Goal: Task Accomplishment & Management: Complete application form

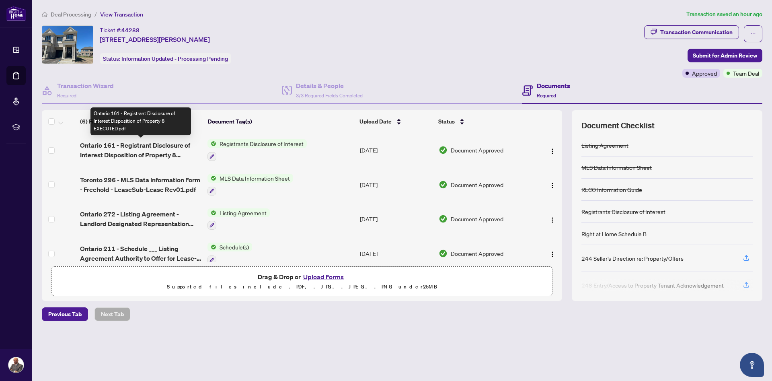
click at [148, 147] on span "Ontario 161 - Registrant Disclosure of Interest Disposition of Property 8 EXECU…" at bounding box center [140, 149] width 121 height 19
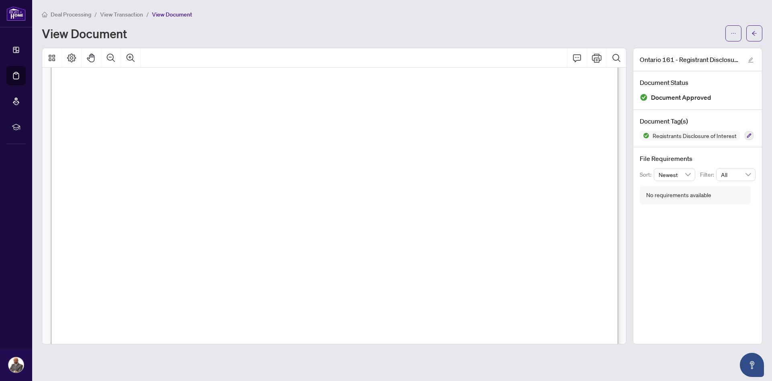
scroll to position [253, 0]
click at [594, 58] on icon "Print" at bounding box center [597, 58] width 10 height 10
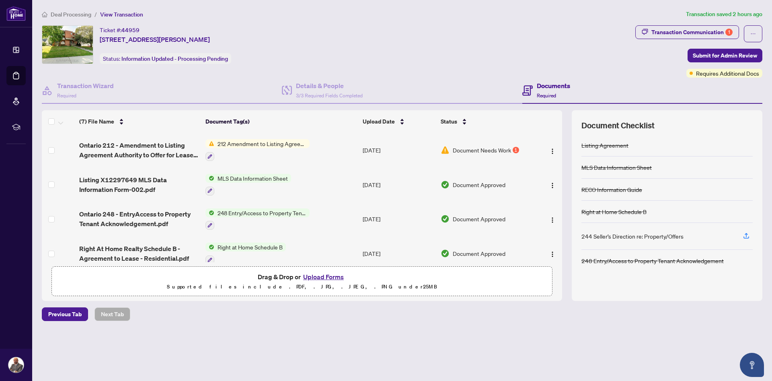
click at [486, 151] on span "Document Needs Work" at bounding box center [482, 150] width 58 height 9
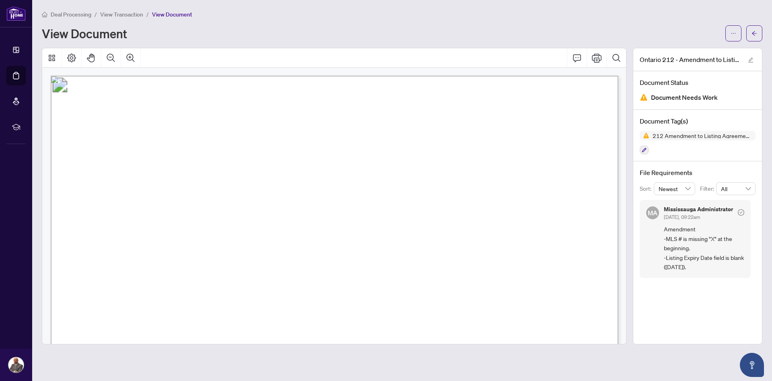
scroll to position [304, 0]
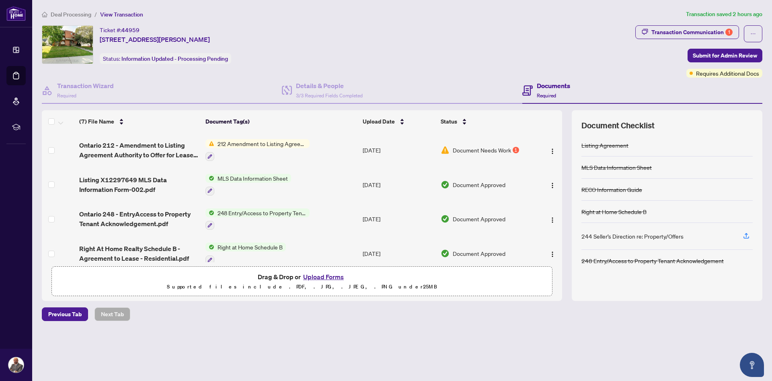
click at [482, 149] on span "Document Needs Work" at bounding box center [482, 150] width 58 height 9
click at [500, 148] on span "Document Needs Work" at bounding box center [482, 150] width 58 height 9
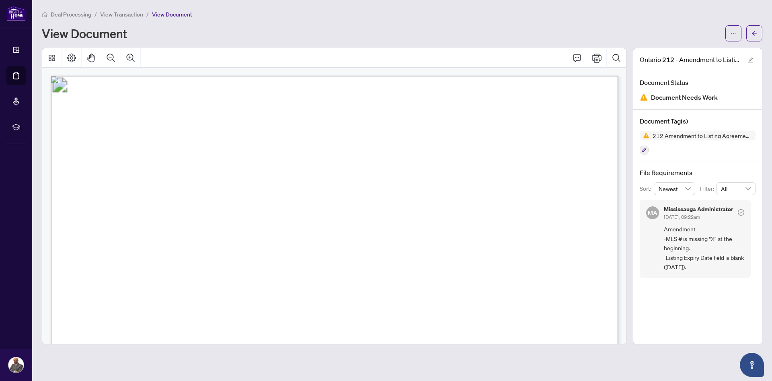
scroll to position [51, 0]
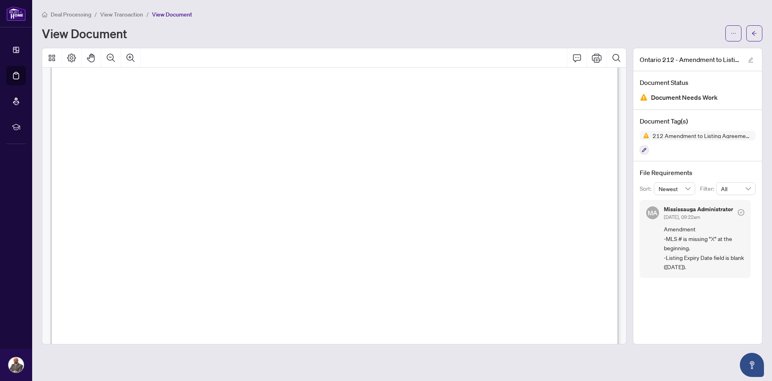
click at [214, 239] on span "...............................................................................…" at bounding box center [375, 243] width 406 height 8
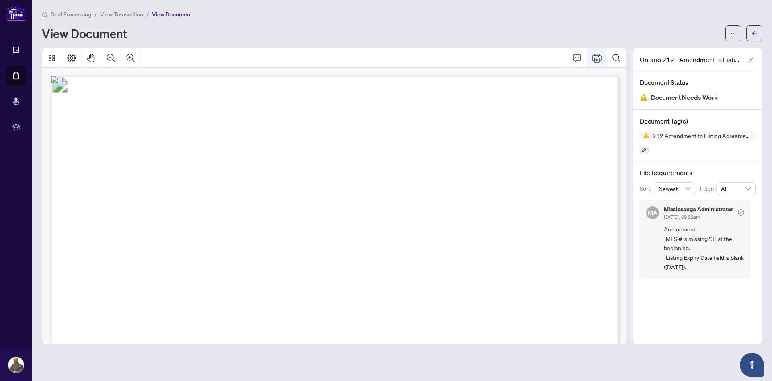
click at [597, 60] on icon "Print" at bounding box center [597, 58] width 10 height 10
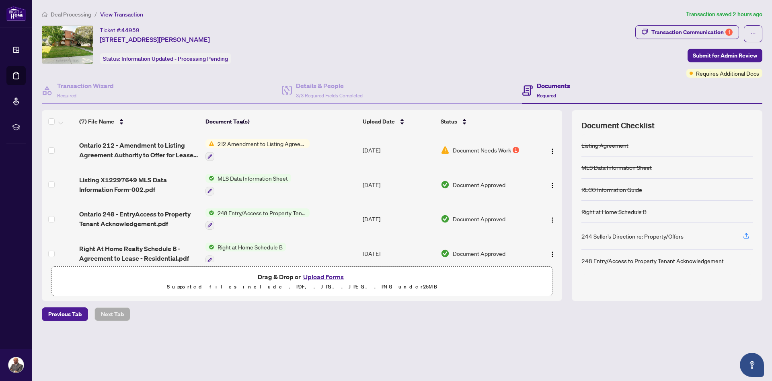
click at [324, 278] on button "Upload Forms" at bounding box center [323, 277] width 45 height 10
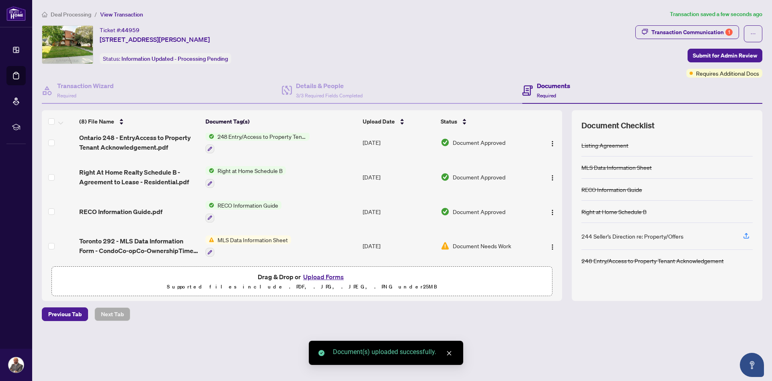
scroll to position [137, 0]
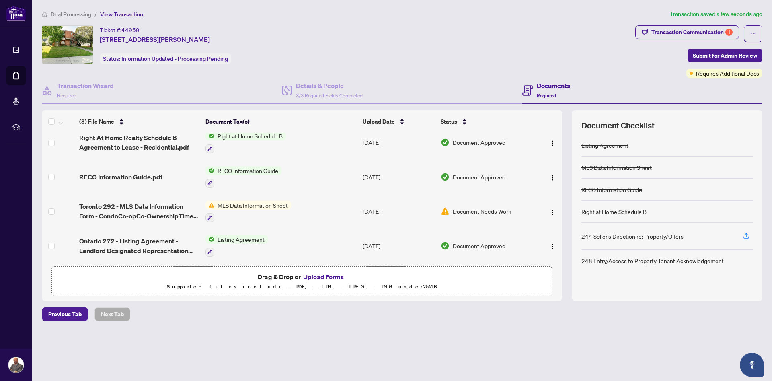
click at [321, 277] on button "Upload Forms" at bounding box center [323, 277] width 45 height 10
click at [330, 276] on button "Upload Forms" at bounding box center [323, 277] width 45 height 10
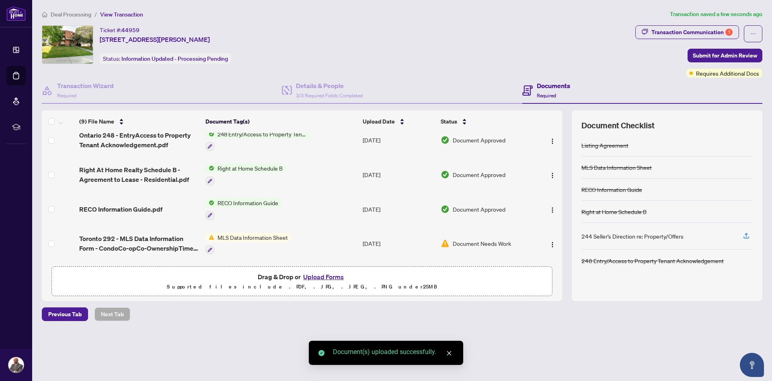
scroll to position [169, 0]
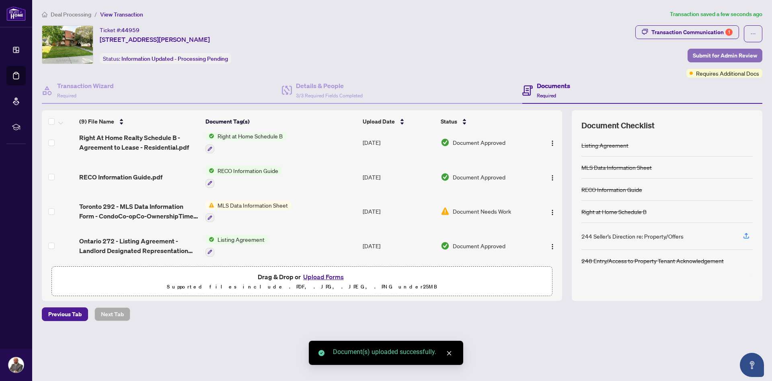
click at [731, 56] on span "Submit for Admin Review" at bounding box center [725, 55] width 64 height 13
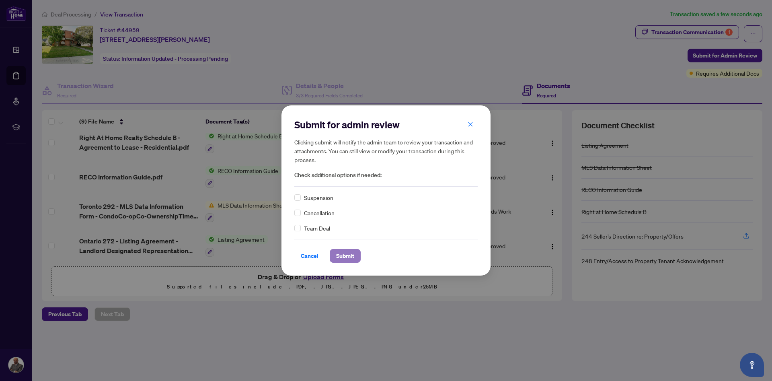
click at [341, 259] on span "Submit" at bounding box center [345, 255] width 18 height 13
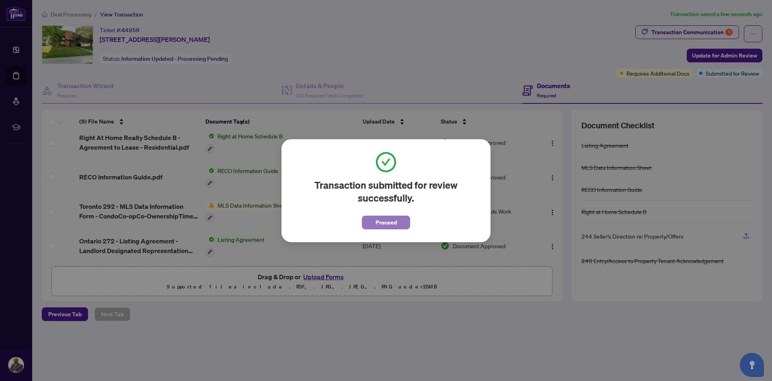
click at [395, 224] on span "Proceed" at bounding box center [386, 222] width 21 height 13
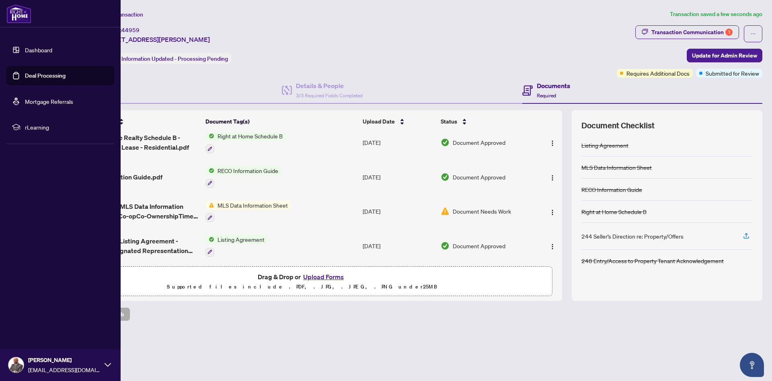
click at [49, 75] on link "Deal Processing" at bounding box center [45, 75] width 41 height 7
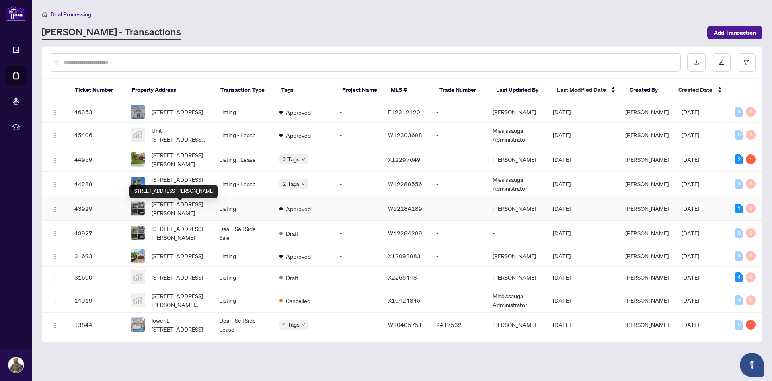
click at [183, 208] on span "[STREET_ADDRESS][PERSON_NAME]" at bounding box center [179, 209] width 55 height 18
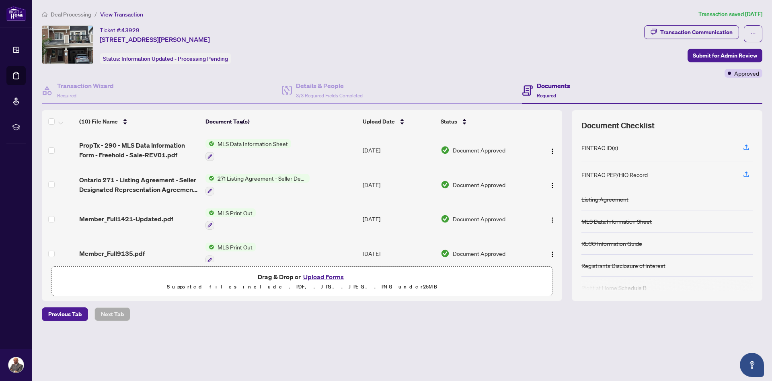
click at [260, 177] on span "271 Listing Agreement - Seller Designated Representation Agreement Authority to…" at bounding box center [261, 178] width 95 height 9
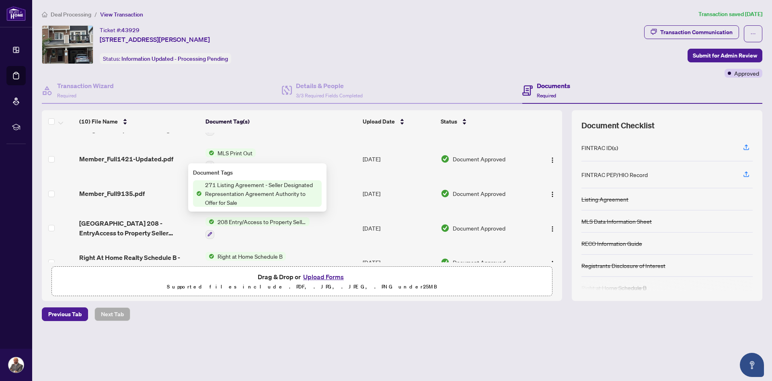
scroll to position [92, 0]
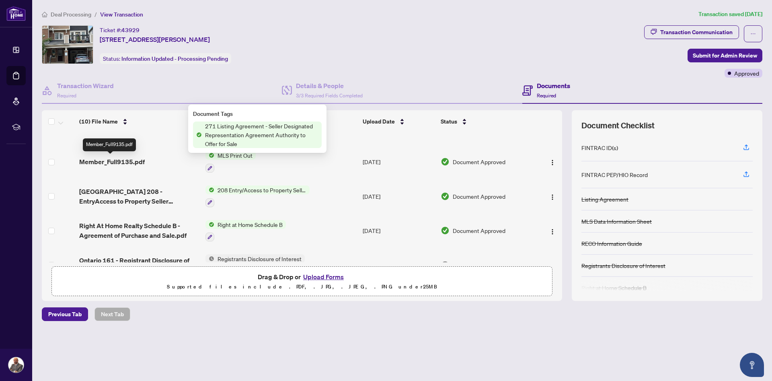
click at [119, 161] on span "Member_Full9135.pdf" at bounding box center [112, 162] width 66 height 10
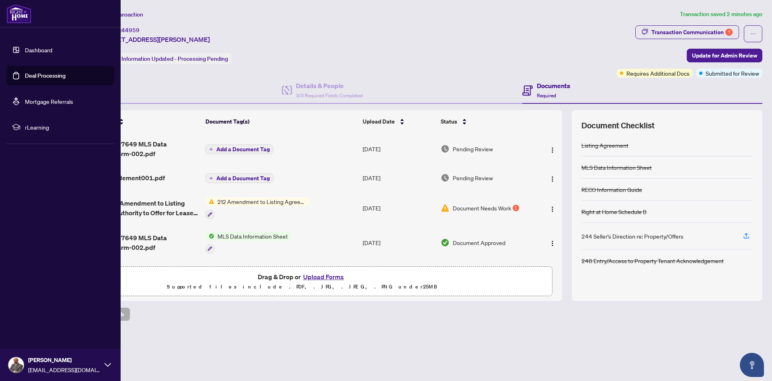
click at [38, 78] on link "Deal Processing" at bounding box center [45, 75] width 41 height 7
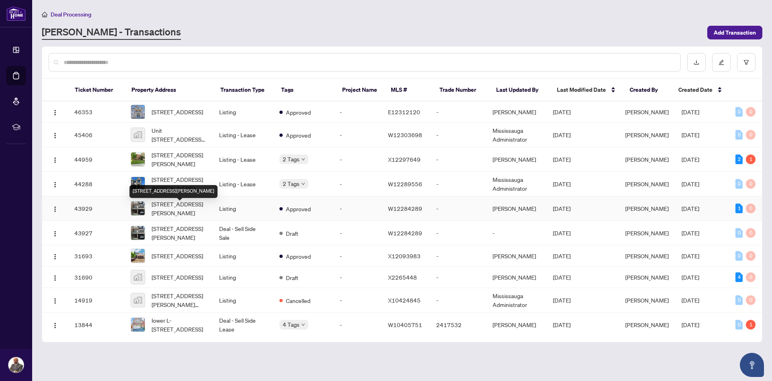
click at [169, 212] on span "[STREET_ADDRESS][PERSON_NAME]" at bounding box center [179, 209] width 55 height 18
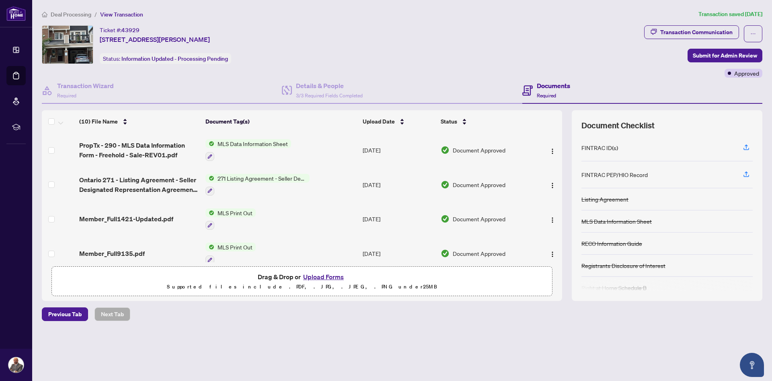
click at [272, 176] on span "271 Listing Agreement - Seller Designated Representation Agreement Authority to…" at bounding box center [261, 178] width 95 height 9
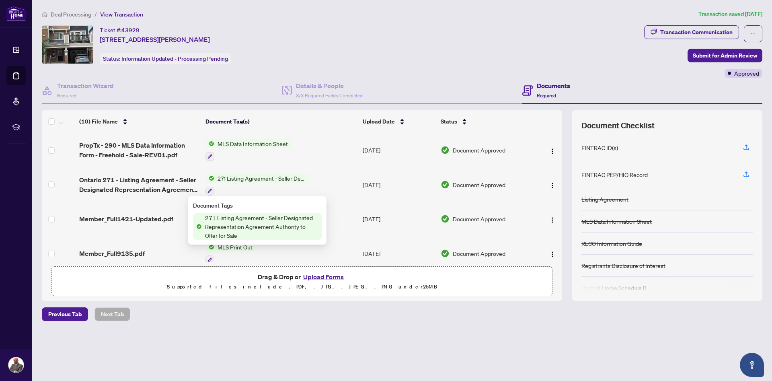
click at [266, 220] on span "271 Listing Agreement - Seller Designated Representation Agreement Authority to…" at bounding box center [262, 226] width 120 height 27
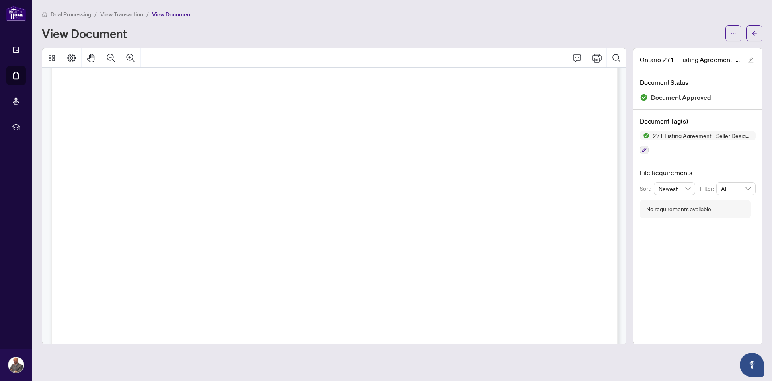
scroll to position [101, 0]
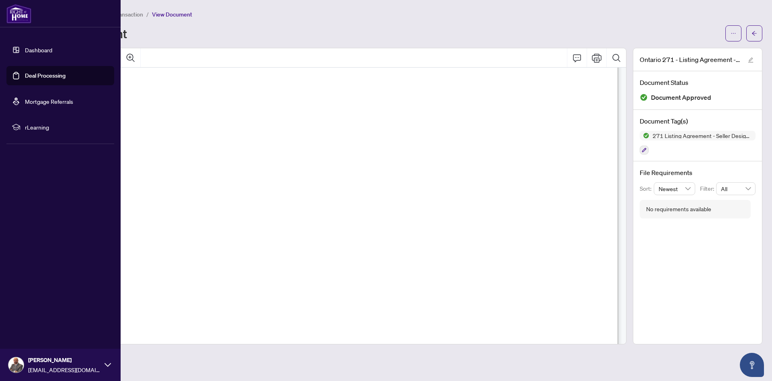
click at [44, 78] on link "Deal Processing" at bounding box center [45, 75] width 41 height 7
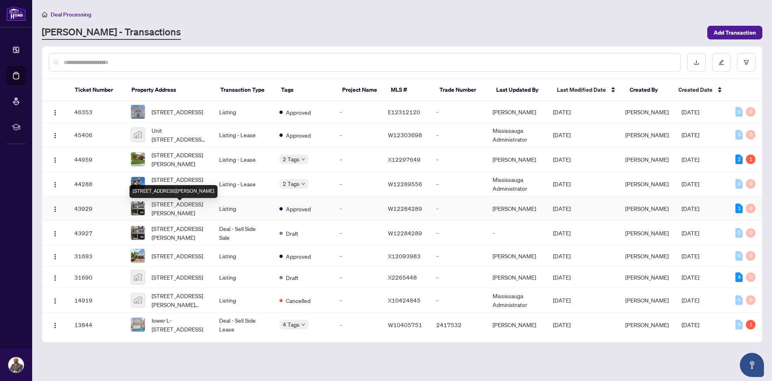
click at [168, 210] on span "[STREET_ADDRESS][PERSON_NAME]" at bounding box center [179, 209] width 55 height 18
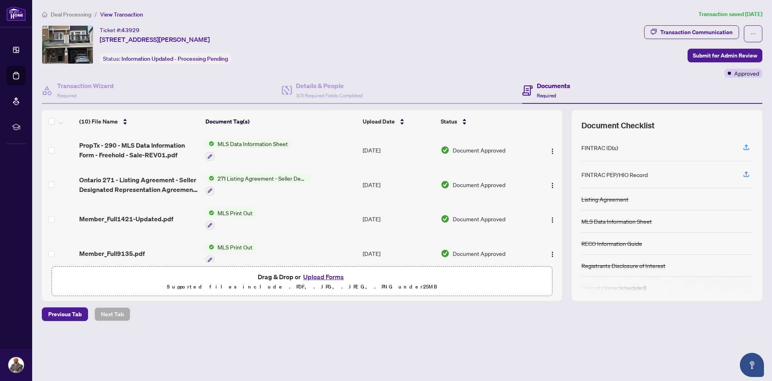
click at [326, 275] on button "Upload Forms" at bounding box center [323, 277] width 45 height 10
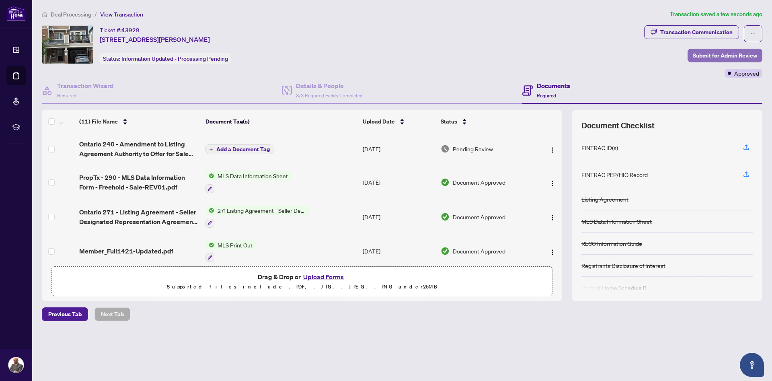
click at [722, 55] on span "Submit for Admin Review" at bounding box center [725, 55] width 64 height 13
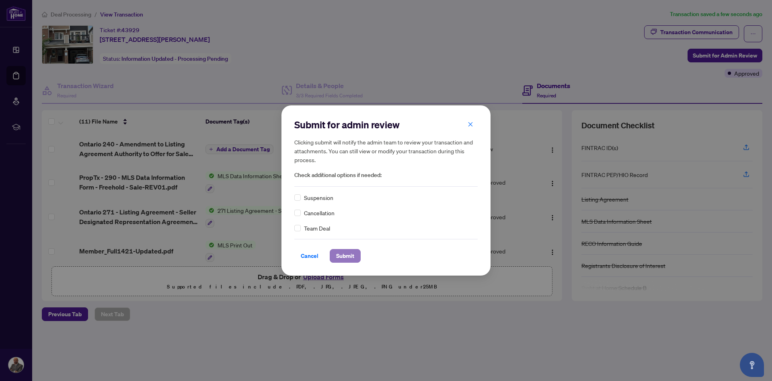
click at [340, 256] on span "Submit" at bounding box center [345, 255] width 18 height 13
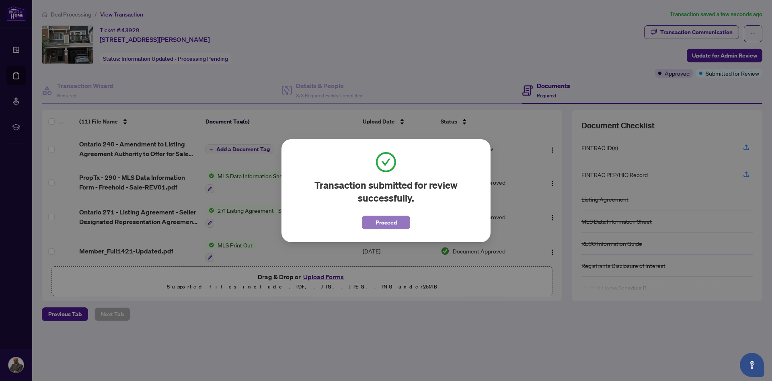
click at [391, 222] on span "Proceed" at bounding box center [386, 222] width 21 height 13
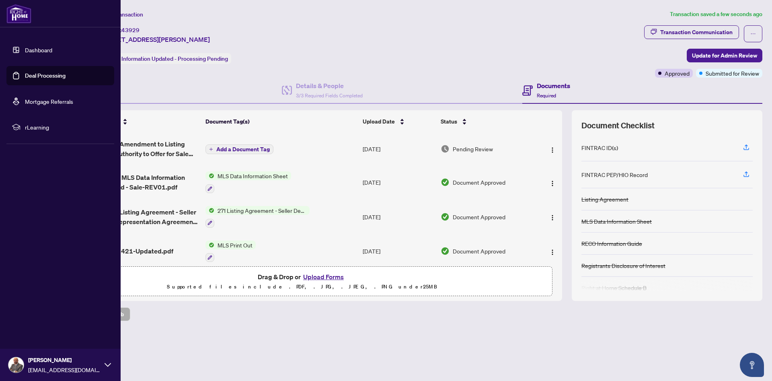
click at [25, 73] on link "Deal Processing" at bounding box center [45, 75] width 41 height 7
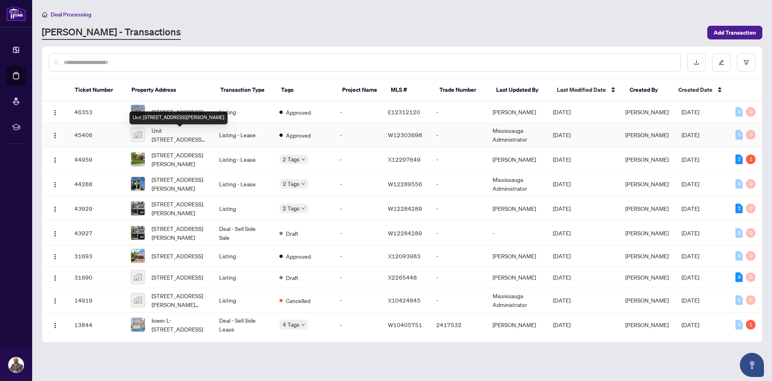
click at [174, 132] on span "Unit [STREET_ADDRESS][PERSON_NAME]" at bounding box center [179, 135] width 55 height 18
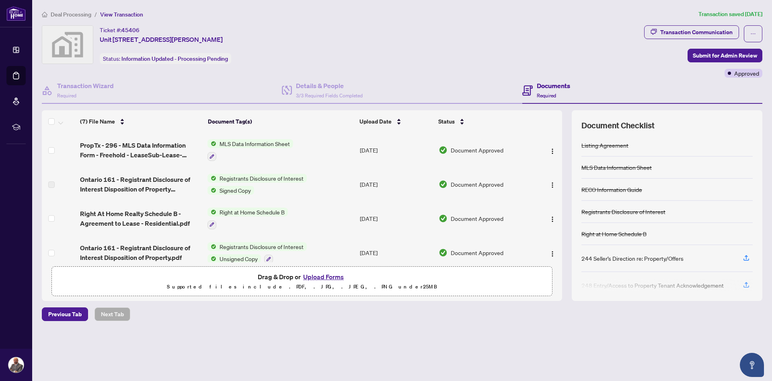
click at [340, 275] on button "Upload Forms" at bounding box center [323, 277] width 45 height 10
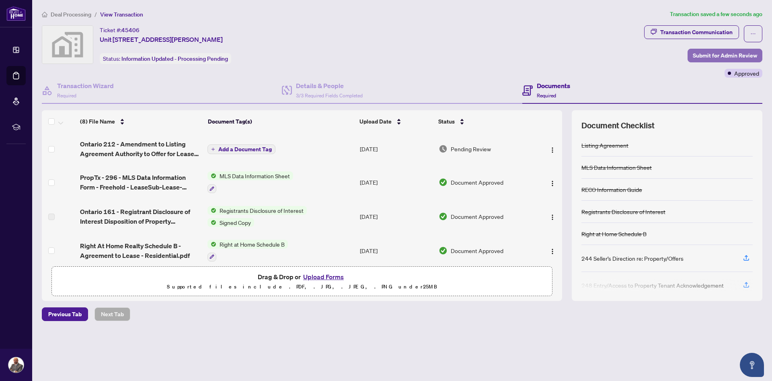
click at [713, 54] on span "Submit for Admin Review" at bounding box center [725, 55] width 64 height 13
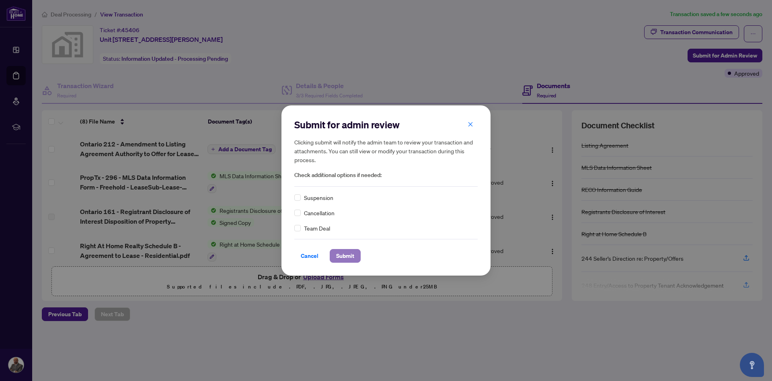
click at [342, 258] on span "Submit" at bounding box center [345, 255] width 18 height 13
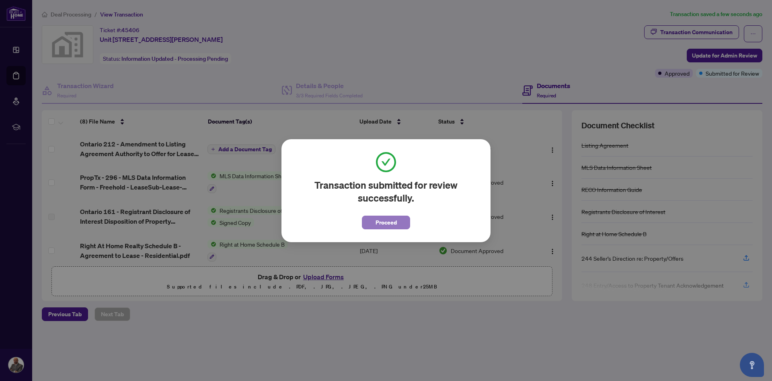
click at [374, 222] on button "Proceed" at bounding box center [386, 223] width 48 height 14
